Goal: Transaction & Acquisition: Purchase product/service

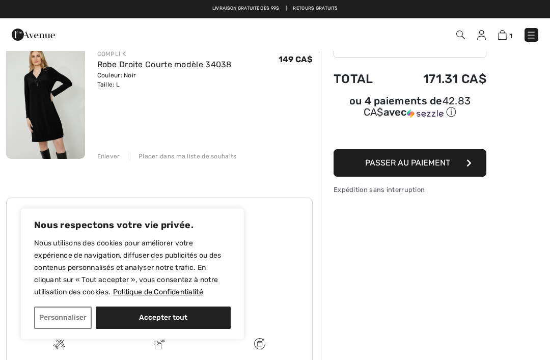
scroll to position [92, 0]
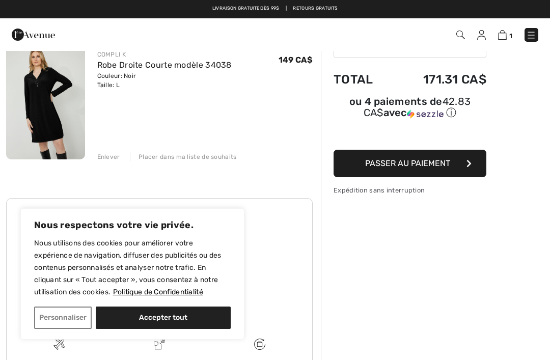
click at [457, 166] on button "Passer au paiement" at bounding box center [410, 164] width 153 height 28
click at [457, 150] on button "Passer au paiement" at bounding box center [410, 164] width 153 height 28
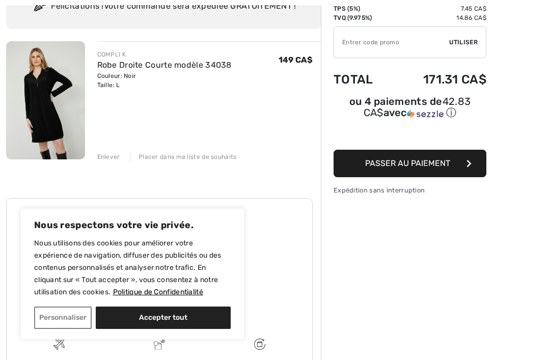
click at [334, 150] on button "Passer au paiement" at bounding box center [410, 164] width 153 height 28
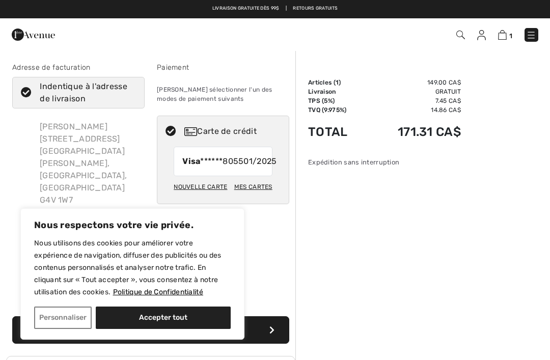
click at [209, 196] on div "Nouvelle carte" at bounding box center [200, 186] width 53 height 17
radio input "true"
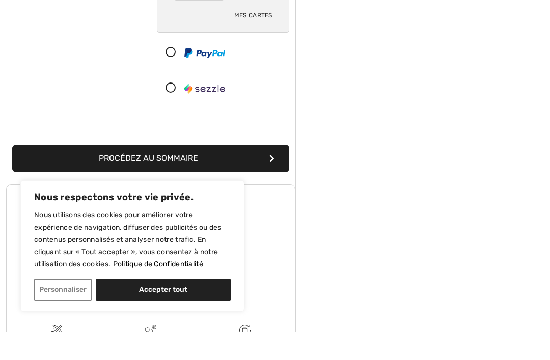
scroll to position [222, 0]
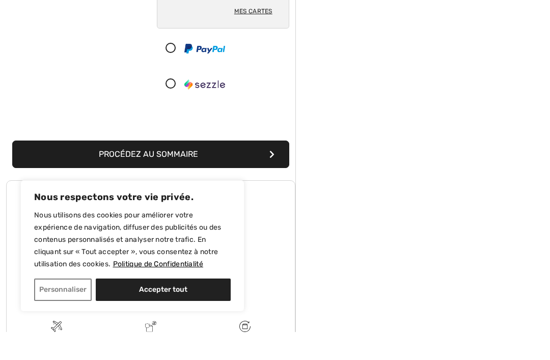
click at [243, 169] on button "Procédez au sommaire" at bounding box center [150, 183] width 277 height 28
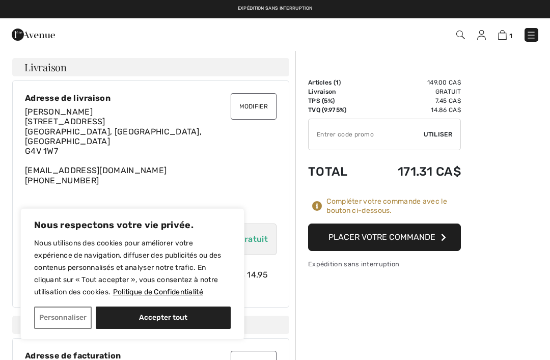
click at [393, 229] on button "Placer votre commande" at bounding box center [384, 238] width 153 height 28
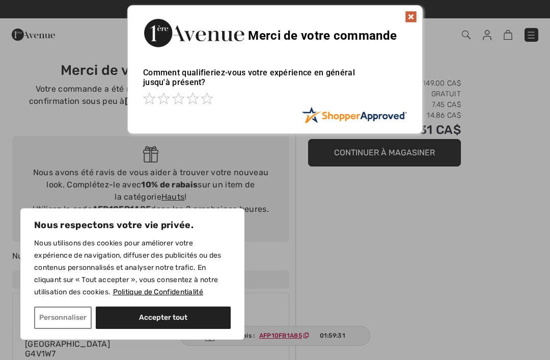
click at [173, 321] on button "Accepter tout" at bounding box center [163, 318] width 135 height 22
checkbox input "true"
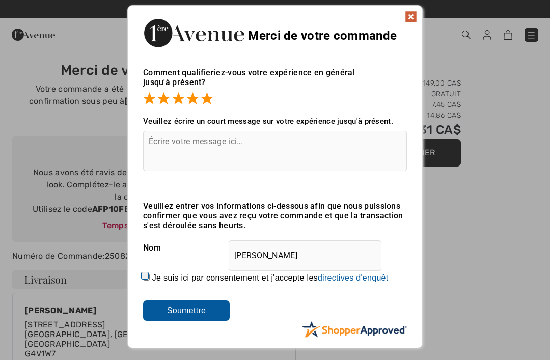
click at [410, 11] on img at bounding box center [411, 17] width 12 height 12
